Goal: Transaction & Acquisition: Purchase product/service

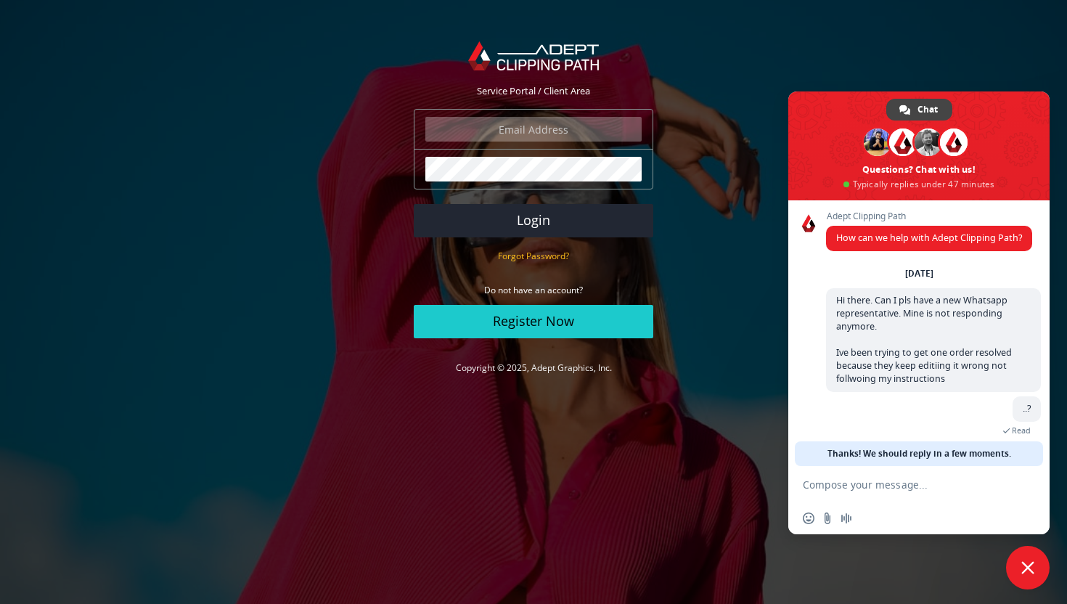
scroll to position [14, 0]
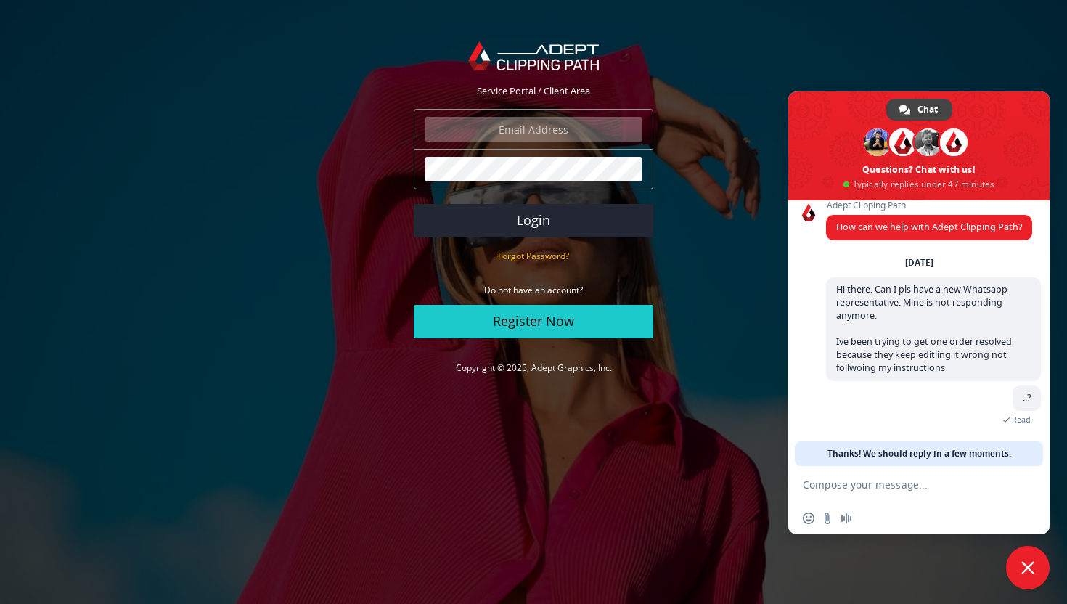
click at [554, 130] on input "email" at bounding box center [533, 129] width 216 height 25
type input "info@amadawear.com"
click at [414, 204] on button "Login" at bounding box center [533, 220] width 239 height 33
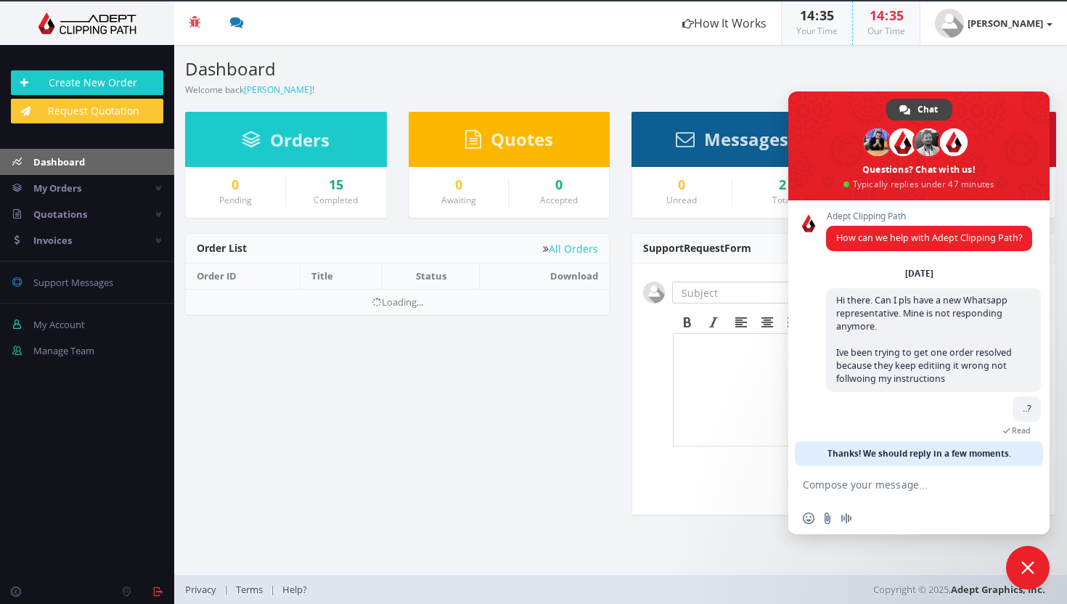
scroll to position [14, 0]
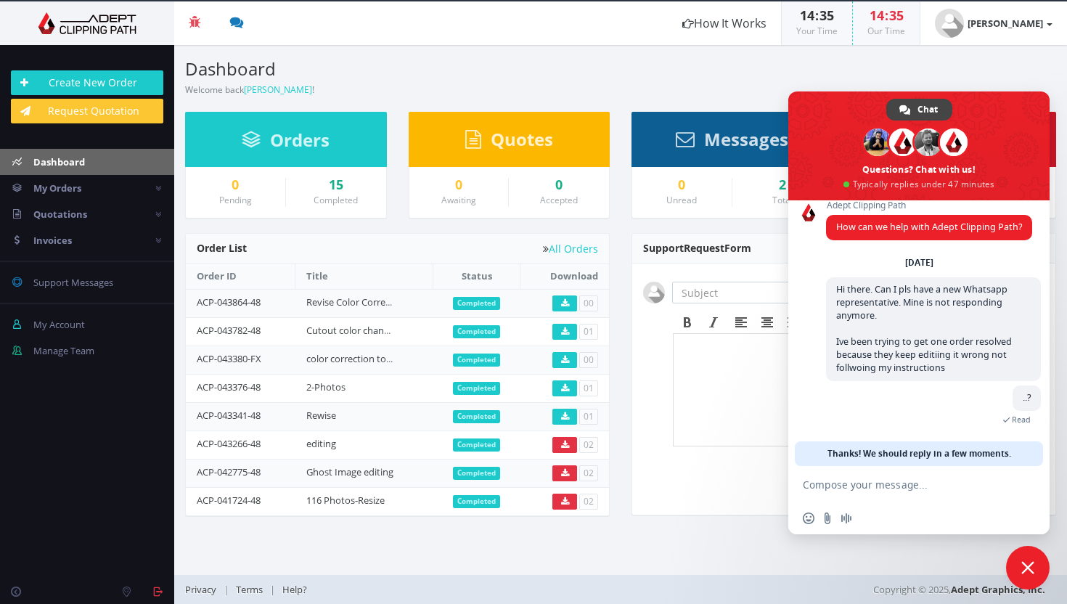
click at [975, 76] on section "Dashboard Welcome back [PERSON_NAME] ! Create New Order" at bounding box center [620, 71] width 893 height 52
click at [1027, 576] on span "Close chat" at bounding box center [1028, 568] width 44 height 44
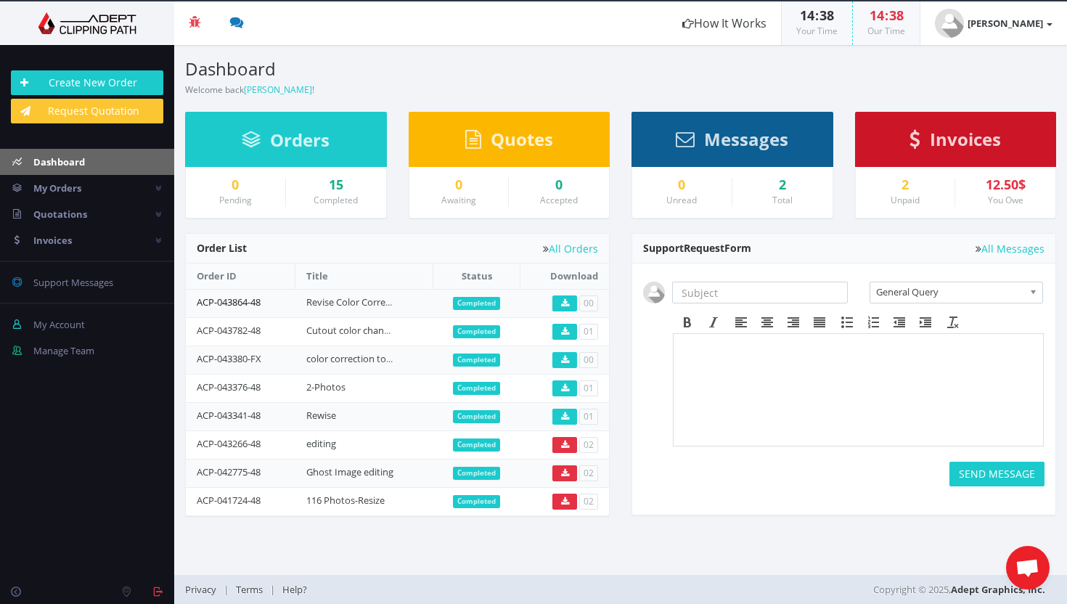
click at [245, 302] on link "ACP-043864-48" at bounding box center [229, 301] width 64 height 13
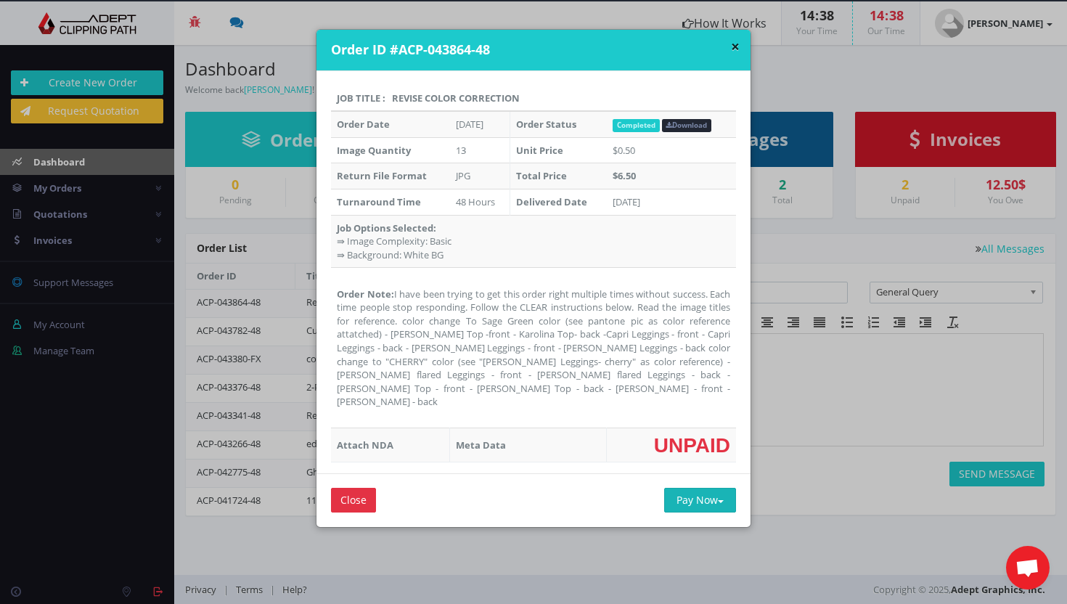
click at [678, 493] on button "Pay Now" at bounding box center [700, 500] width 72 height 25
click at [691, 543] on span "Credit Card" at bounding box center [718, 550] width 57 height 14
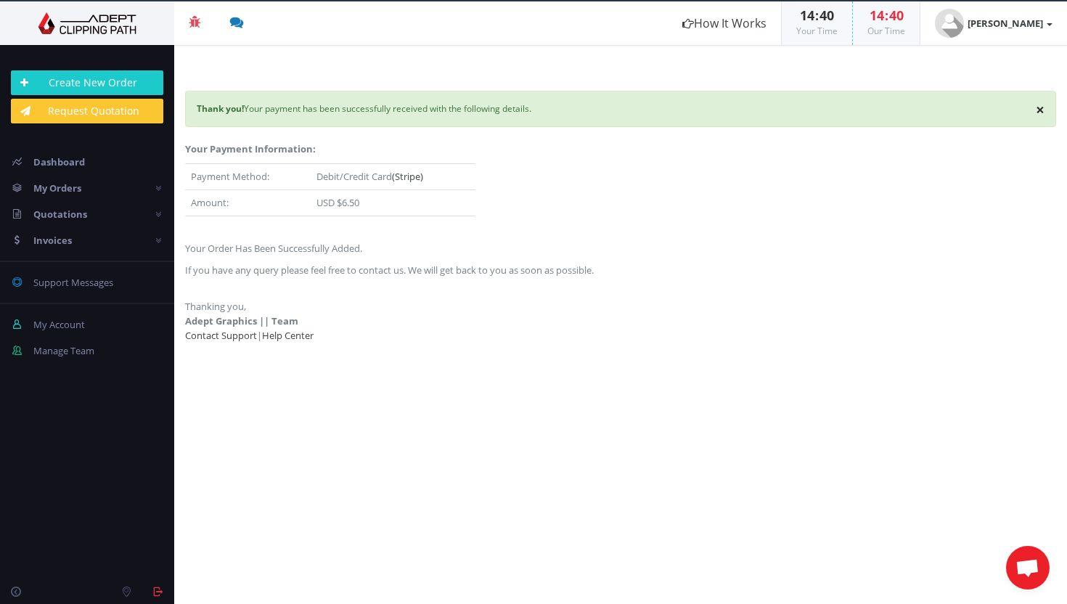
scroll to position [14, 0]
